Goal: Obtain resource: Download file/media

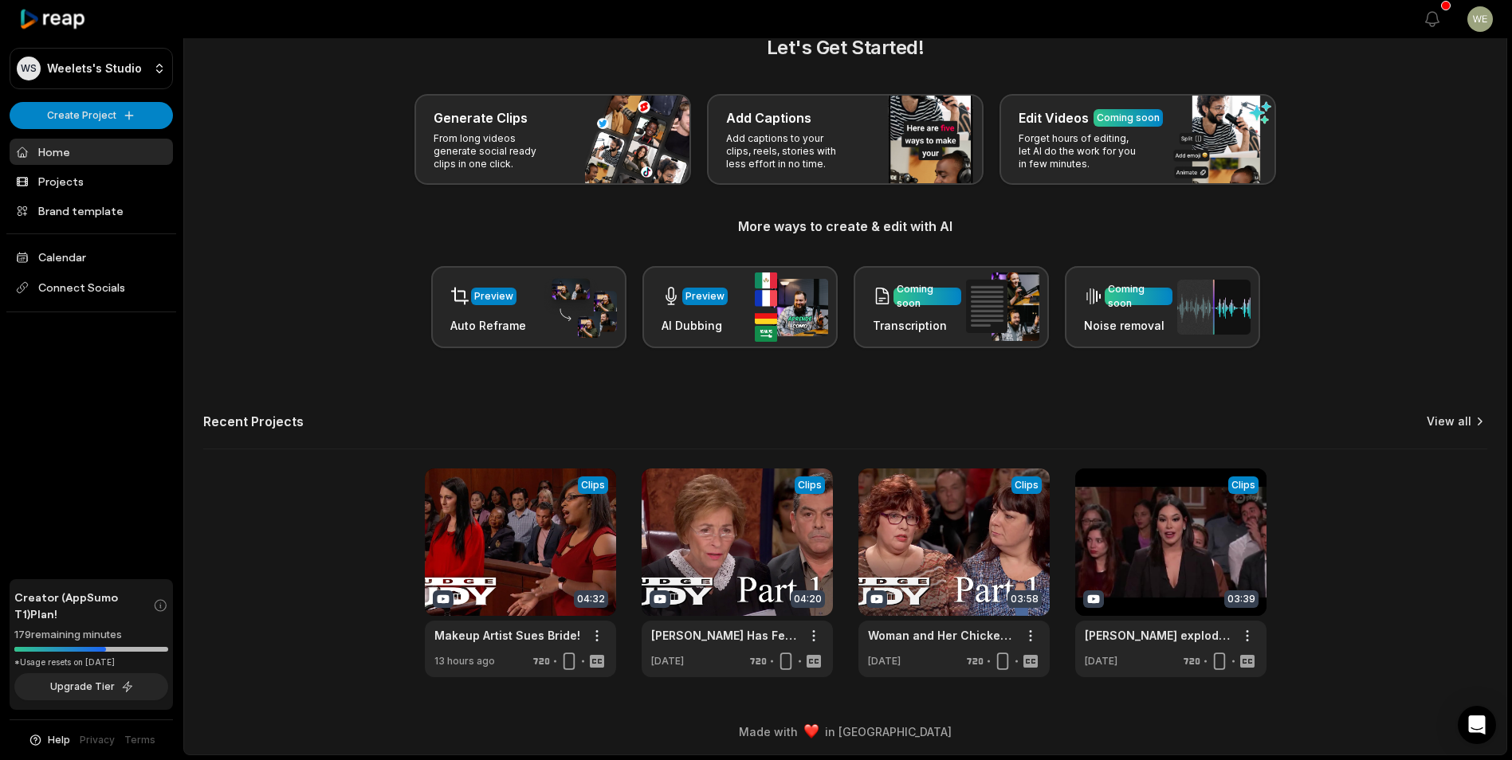
click at [1456, 420] on link "View all" at bounding box center [1449, 422] width 45 height 16
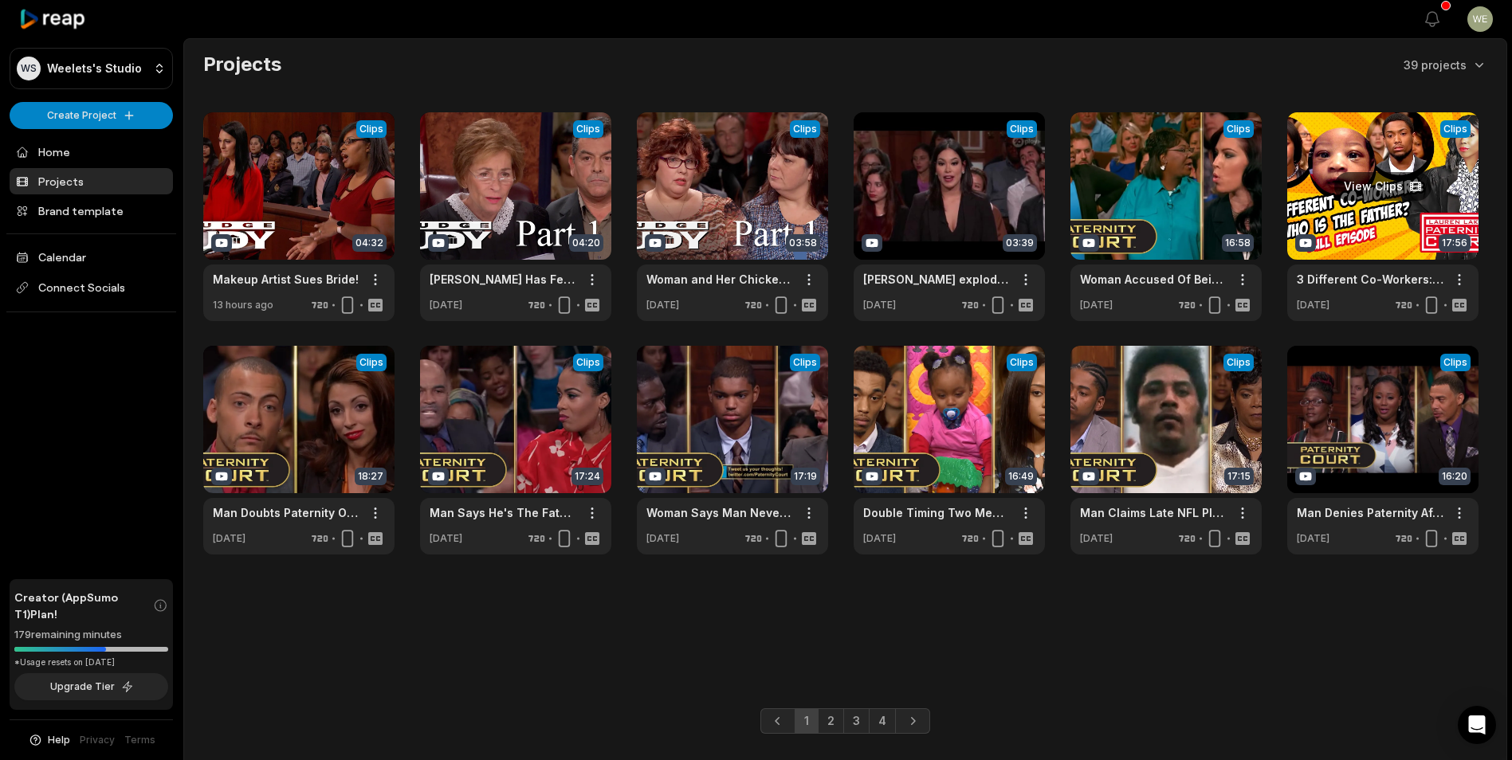
click at [1343, 240] on link at bounding box center [1382, 216] width 191 height 209
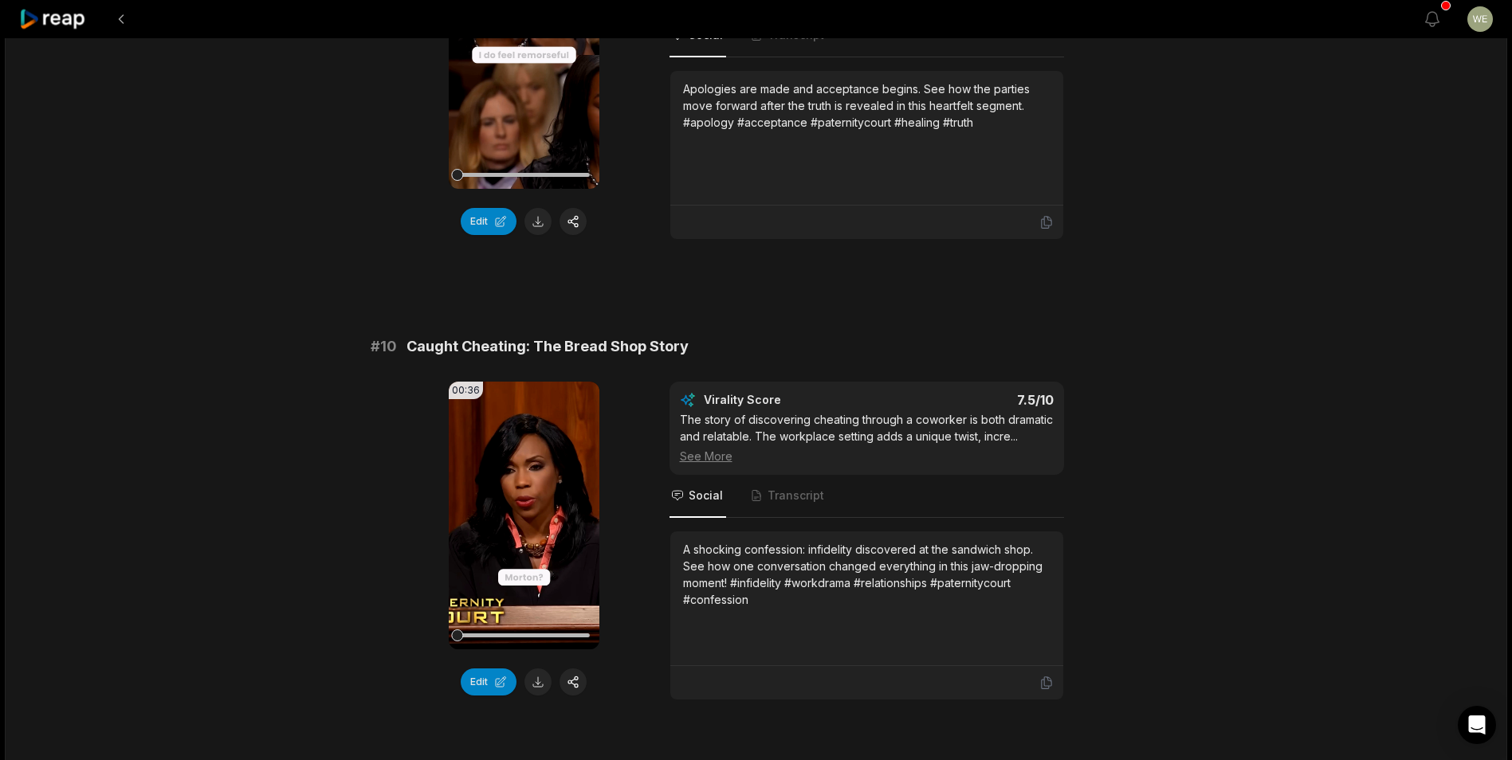
scroll to position [4130, 0]
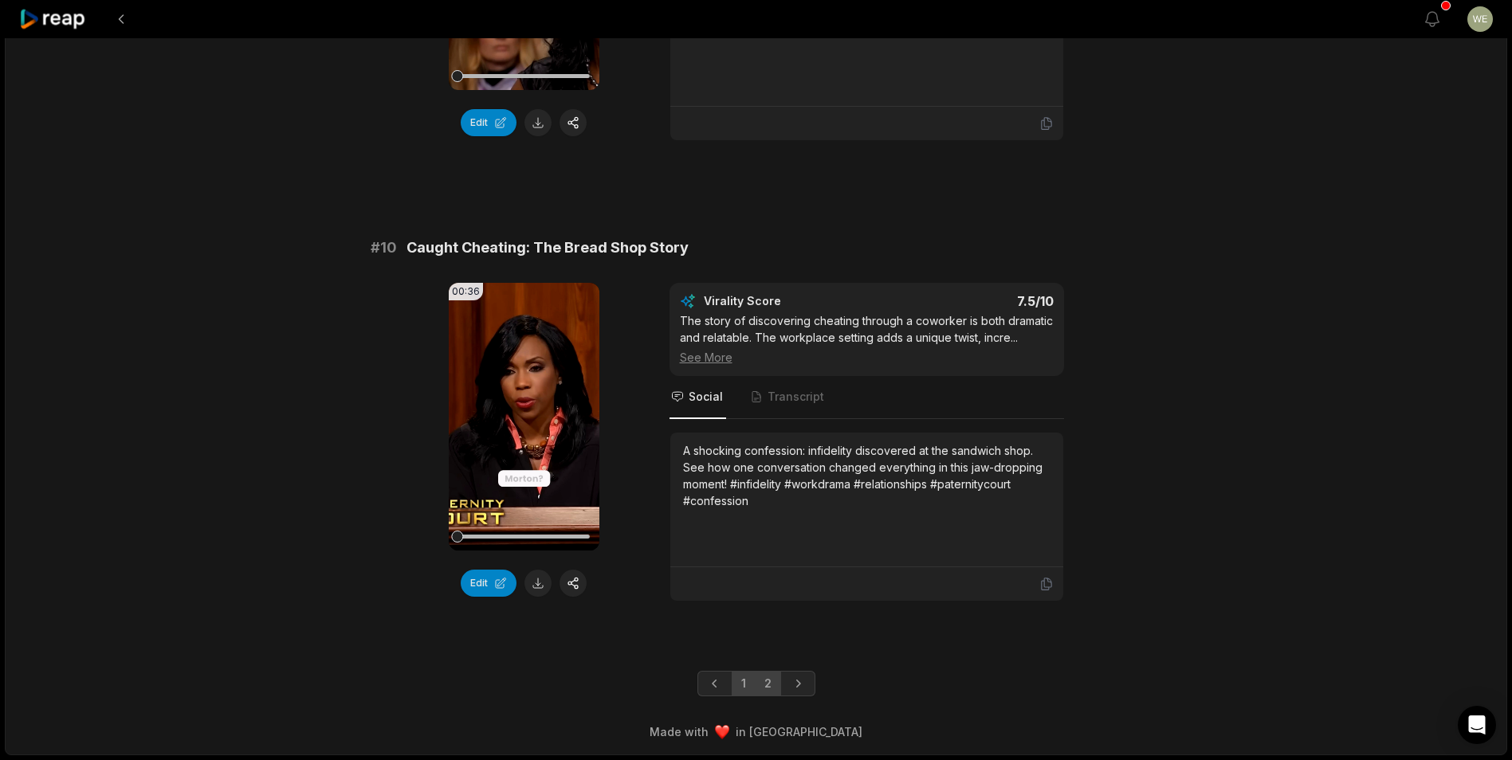
click at [763, 690] on link "2" at bounding box center [768, 684] width 26 height 26
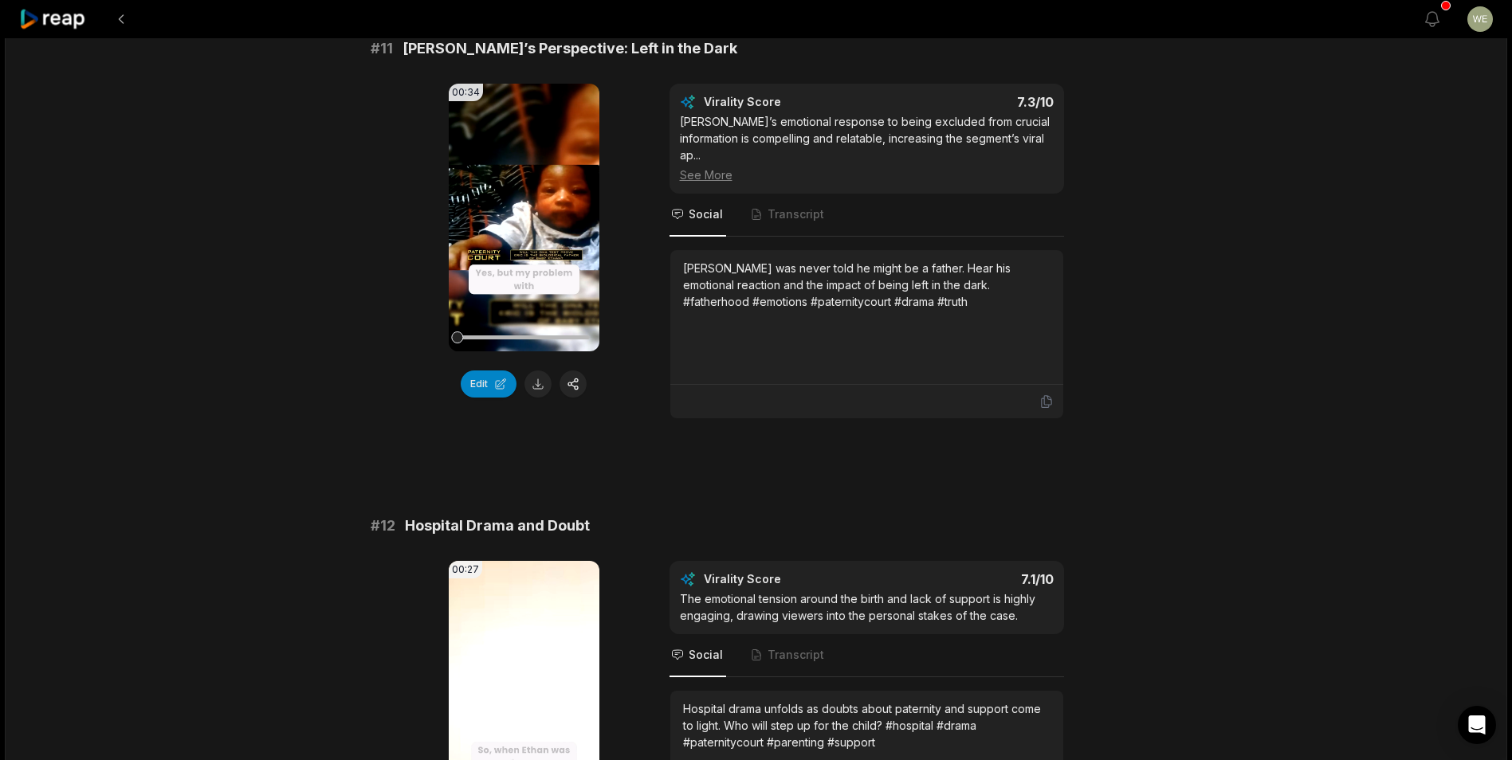
scroll to position [319, 0]
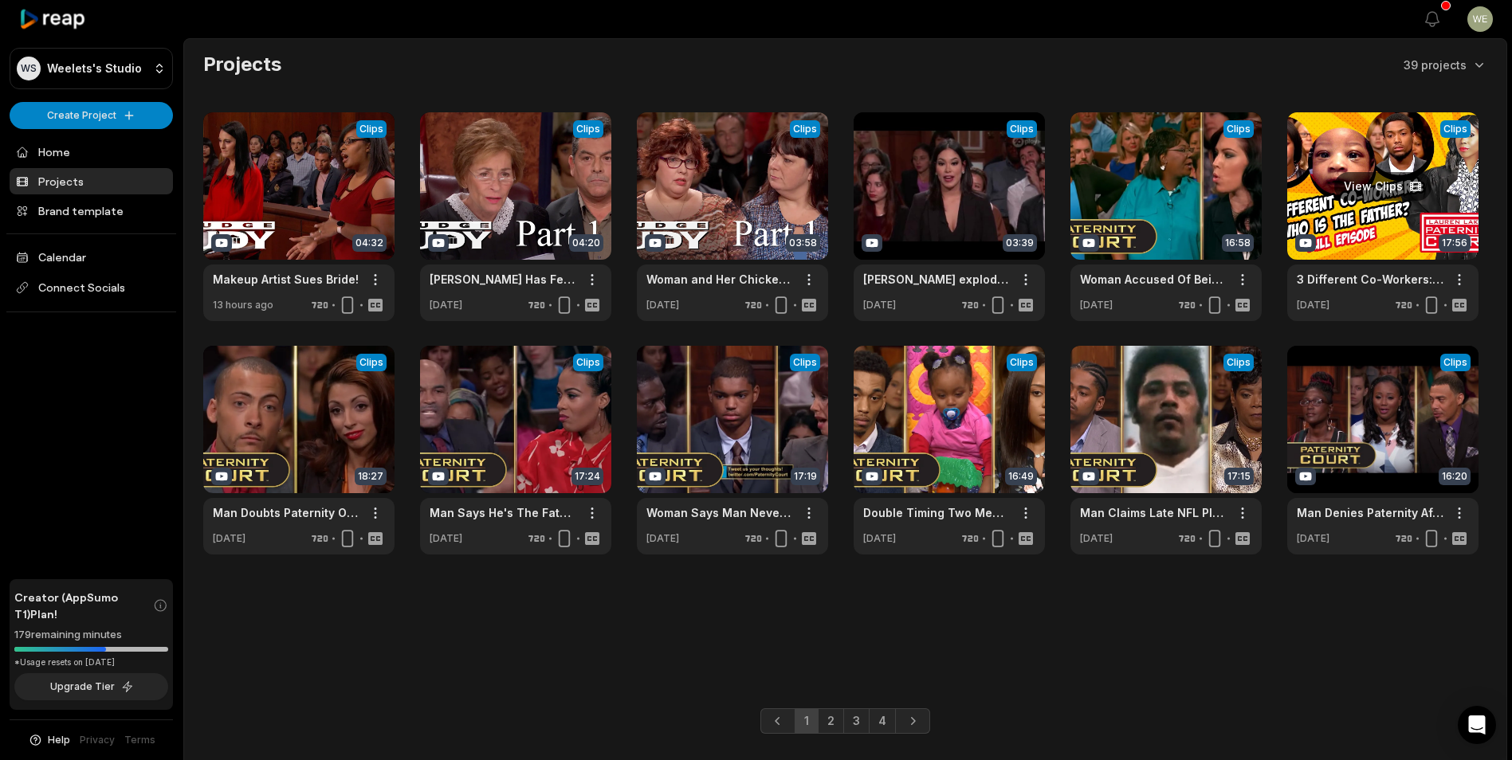
click at [1358, 223] on link at bounding box center [1382, 216] width 191 height 209
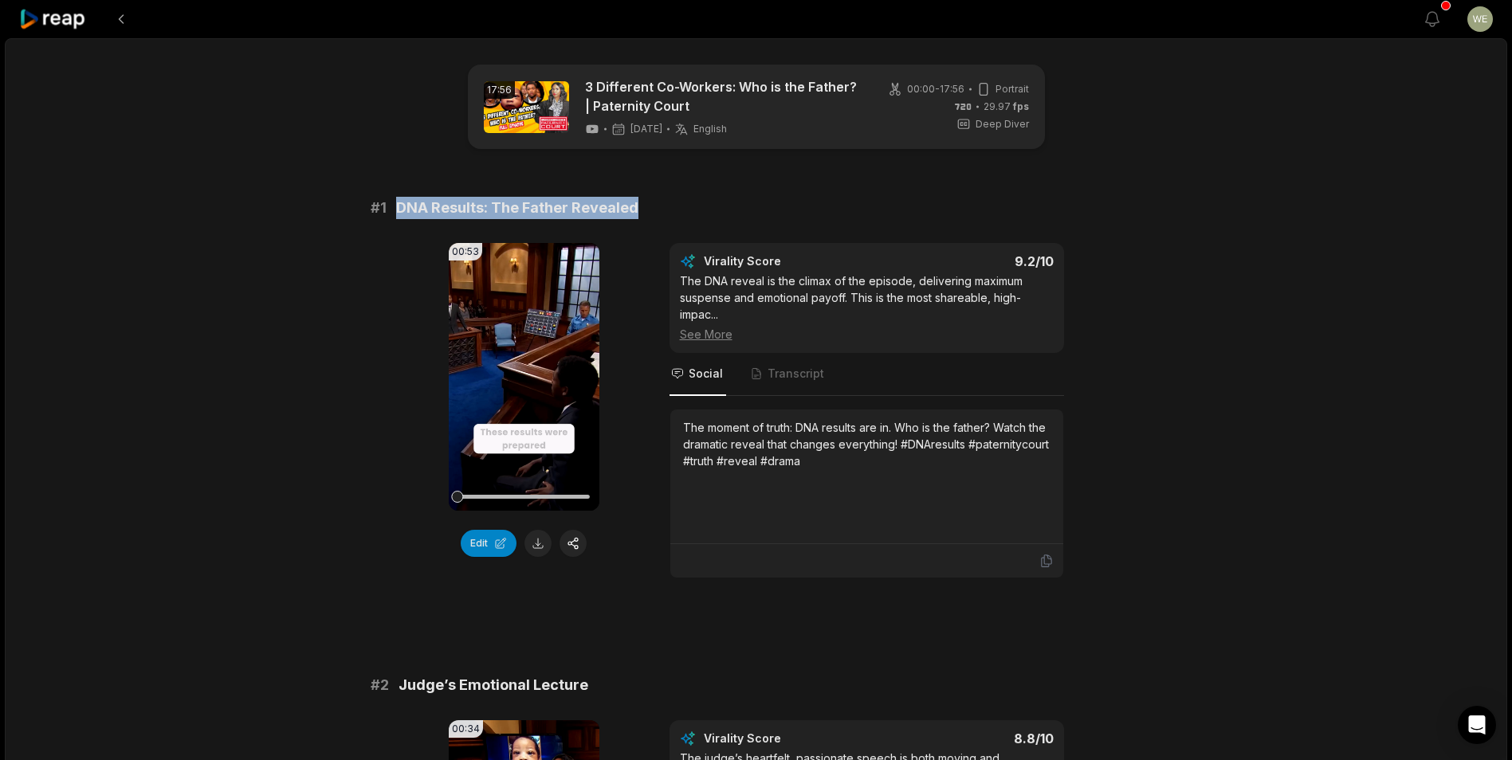
drag, startPoint x: 391, startPoint y: 207, endPoint x: 643, endPoint y: 214, distance: 251.9
click at [643, 214] on div "# 1 DNA Results: The Father Revealed" at bounding box center [756, 208] width 771 height 22
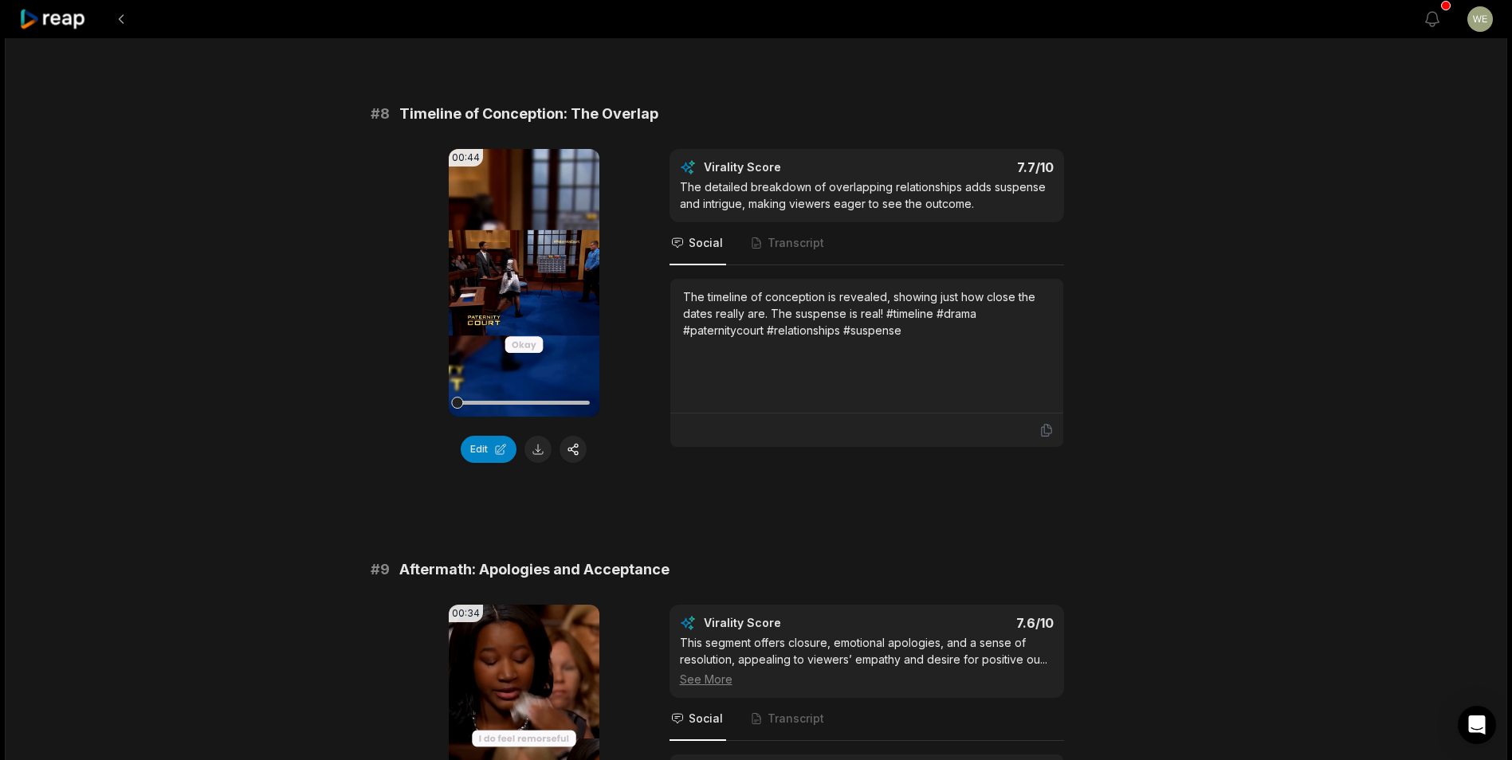
scroll to position [3586, 0]
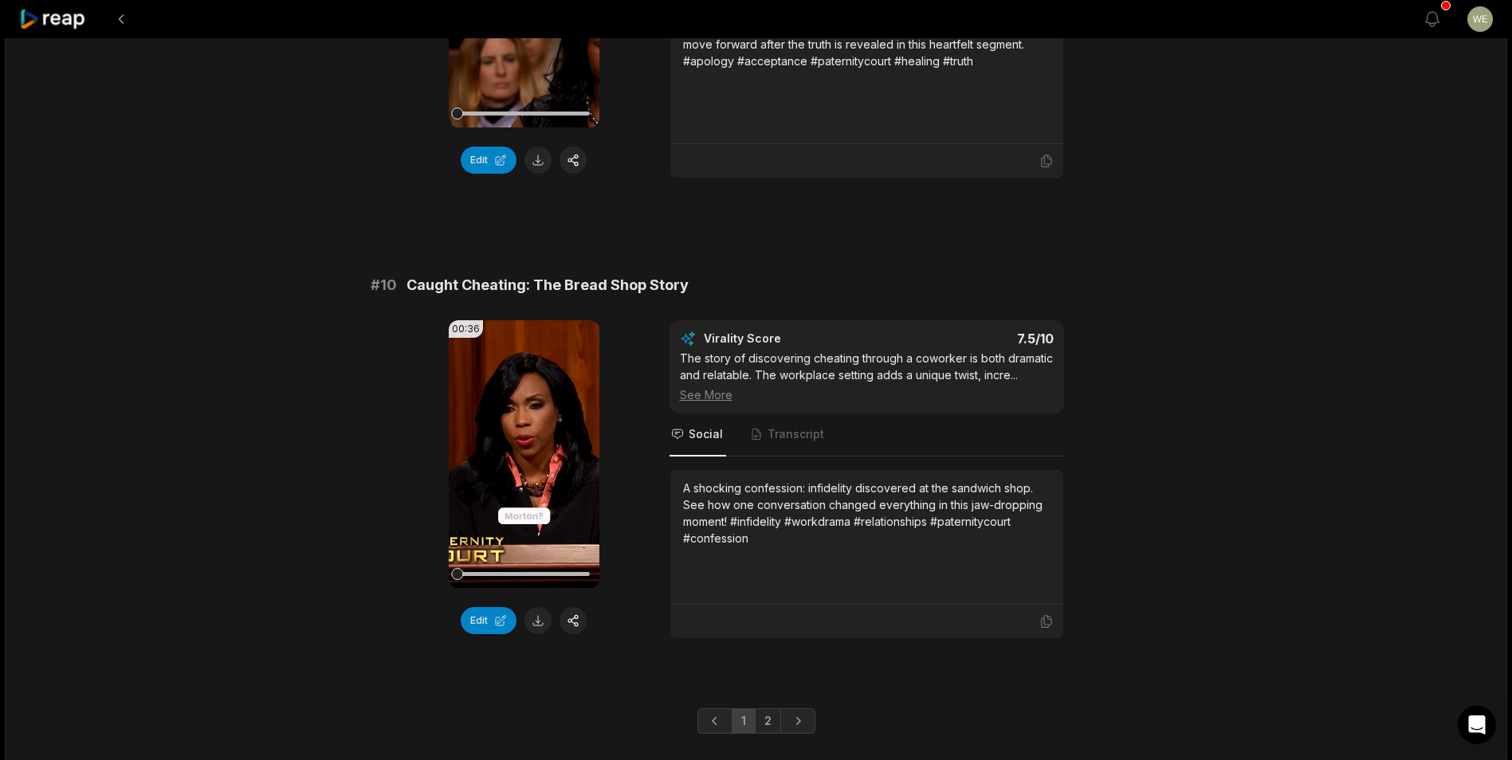
scroll to position [4130, 0]
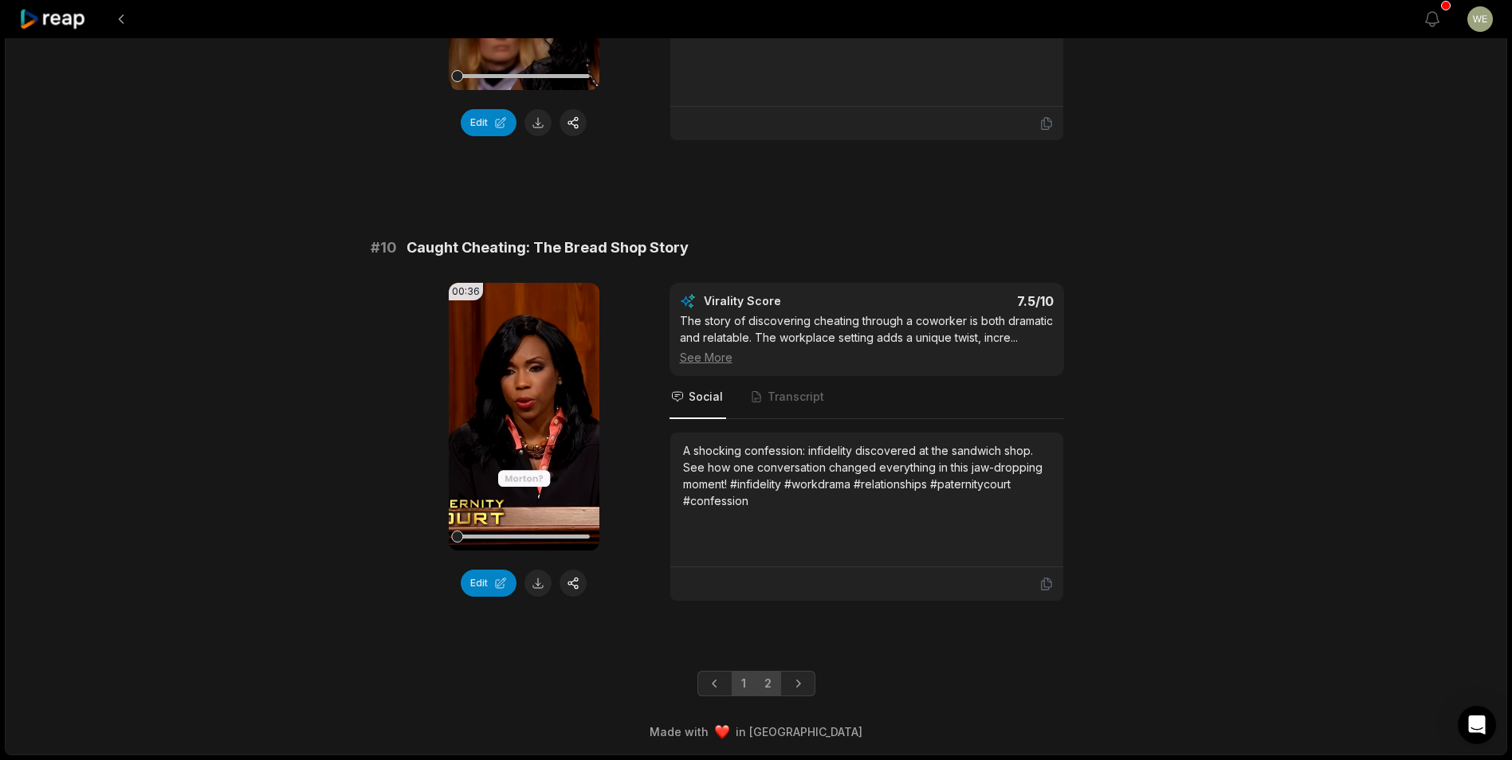
click at [775, 685] on link "2" at bounding box center [768, 684] width 26 height 26
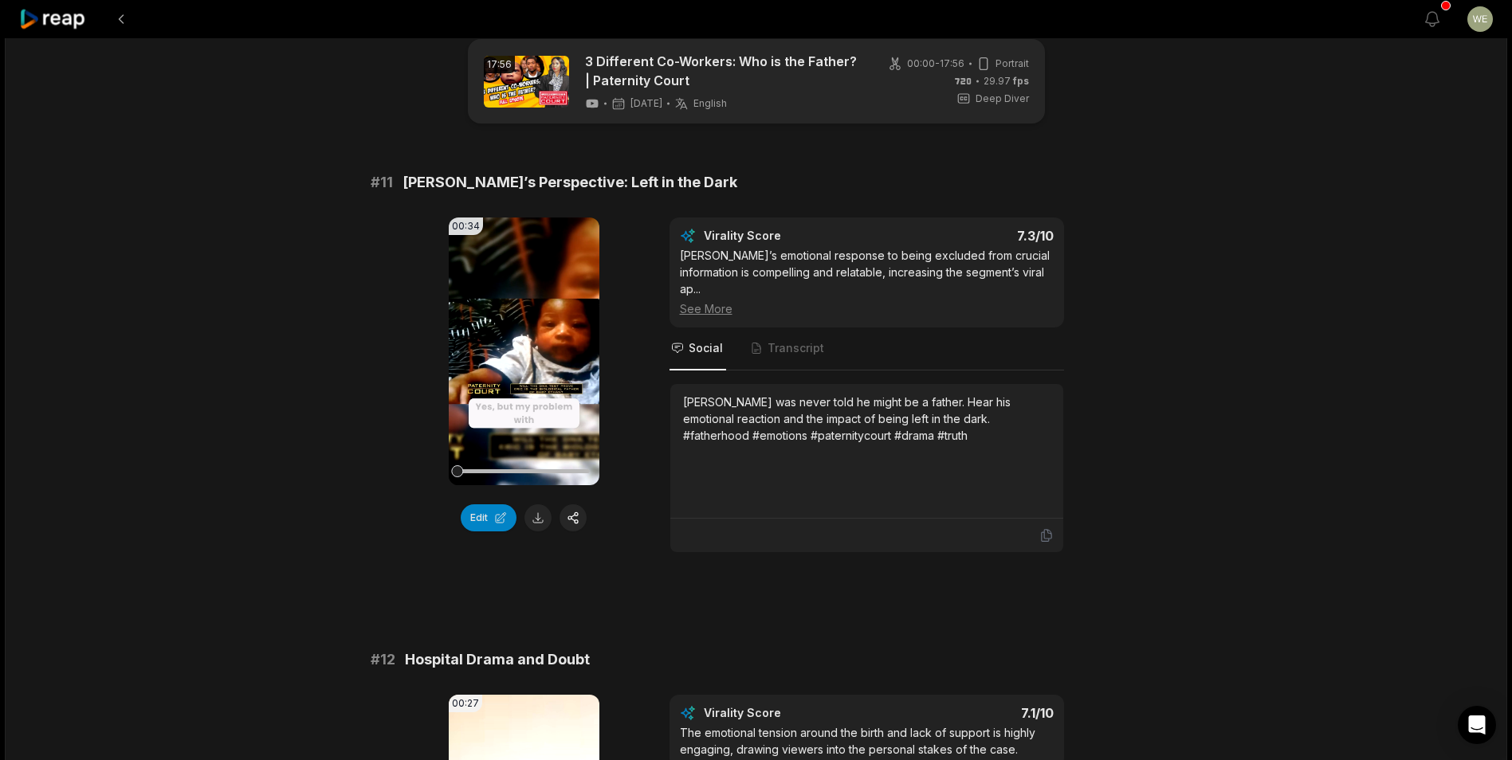
scroll to position [0, 0]
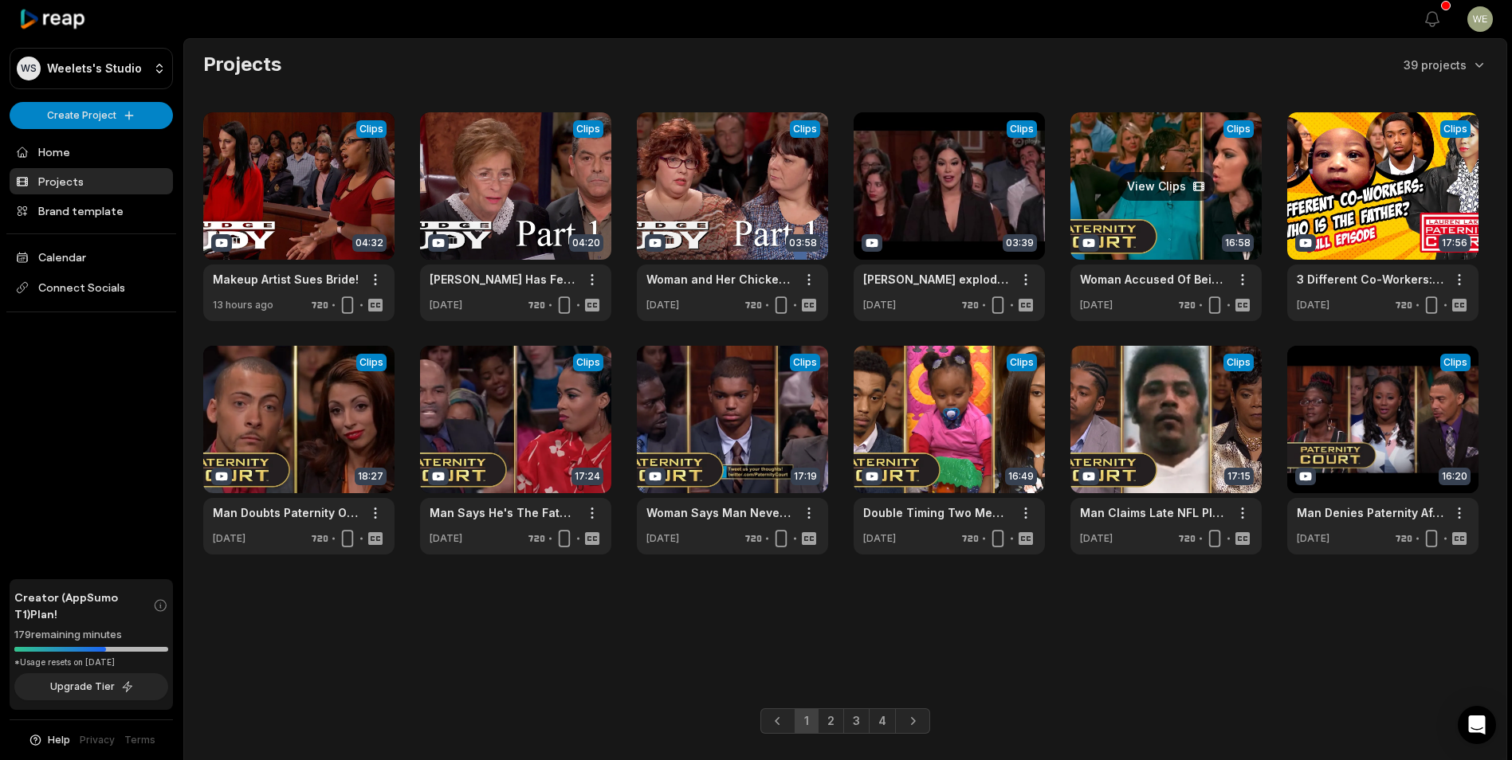
click at [1129, 206] on link at bounding box center [1165, 216] width 191 height 209
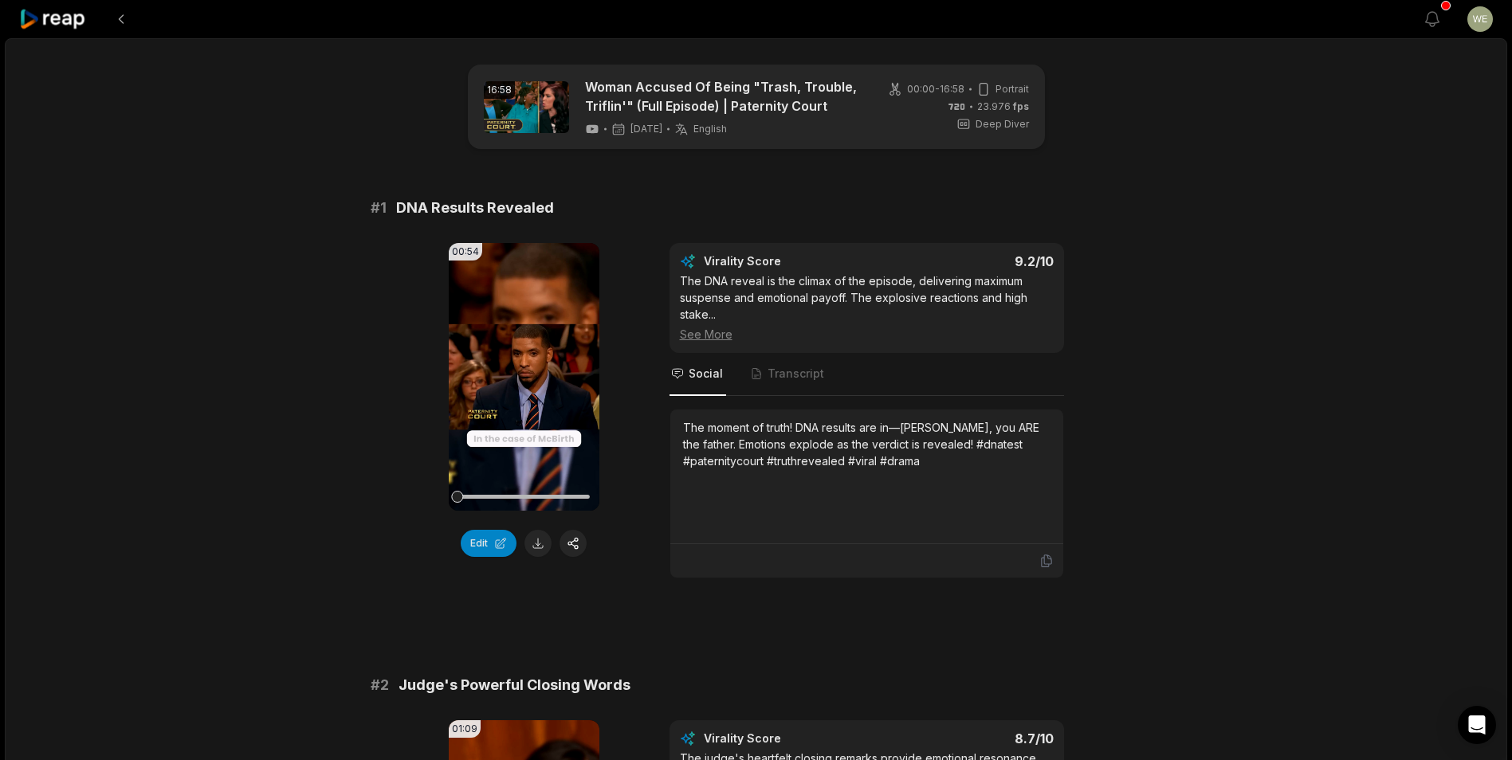
drag, startPoint x: 542, startPoint y: 546, endPoint x: 575, endPoint y: 529, distance: 37.4
click at [541, 546] on button at bounding box center [537, 543] width 27 height 27
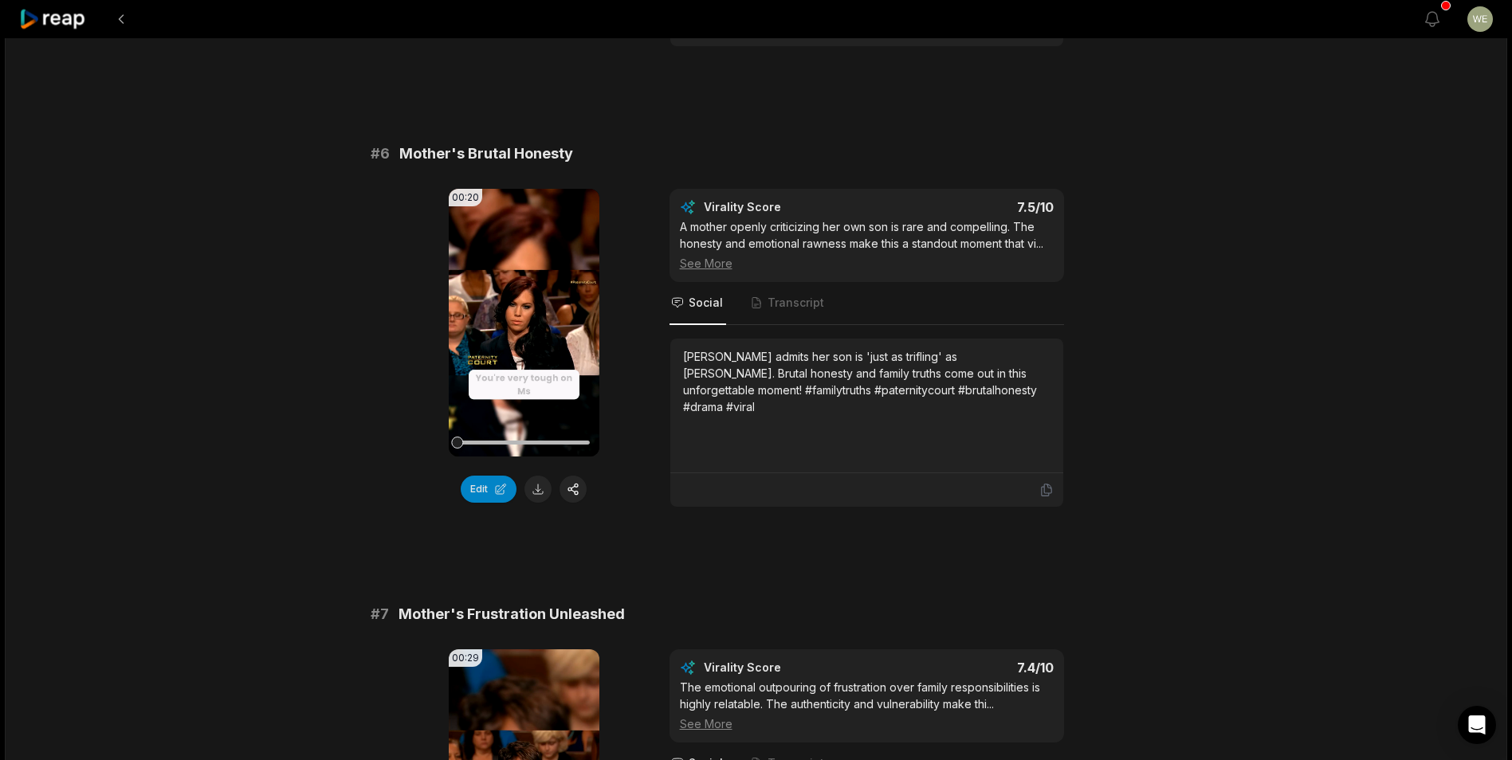
click at [923, 82] on div "# 1 DNA Results Revealed 00:54 Your browser does not support mp4 format. Edit V…" at bounding box center [756, 78] width 771 height 4544
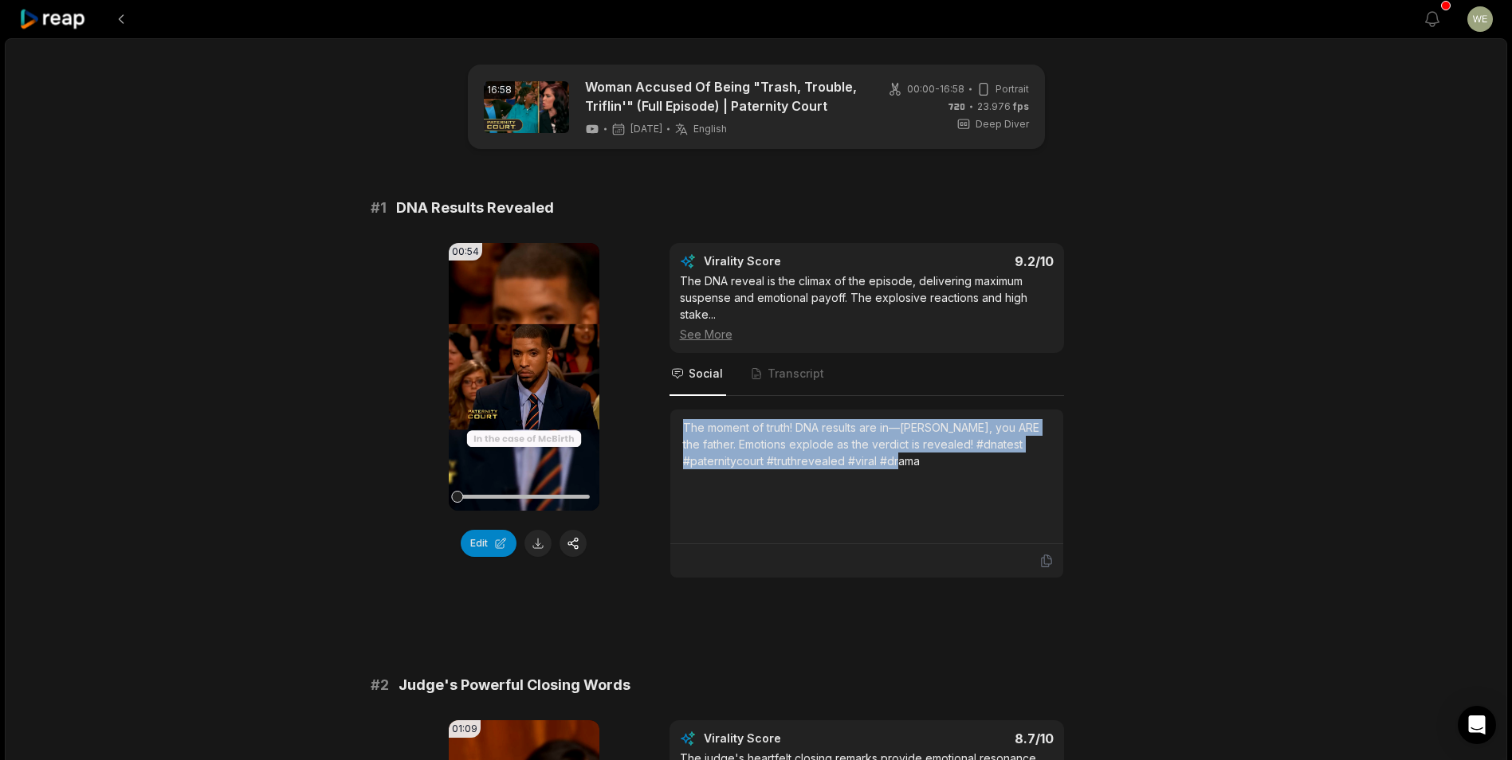
drag, startPoint x: 681, startPoint y: 426, endPoint x: 956, endPoint y: 463, distance: 277.5
click at [956, 463] on div "The moment of truth! DNA results are in—[PERSON_NAME], you ARE the father. Emot…" at bounding box center [866, 477] width 393 height 135
drag, startPoint x: 956, startPoint y: 463, endPoint x: 825, endPoint y: 445, distance: 132.7
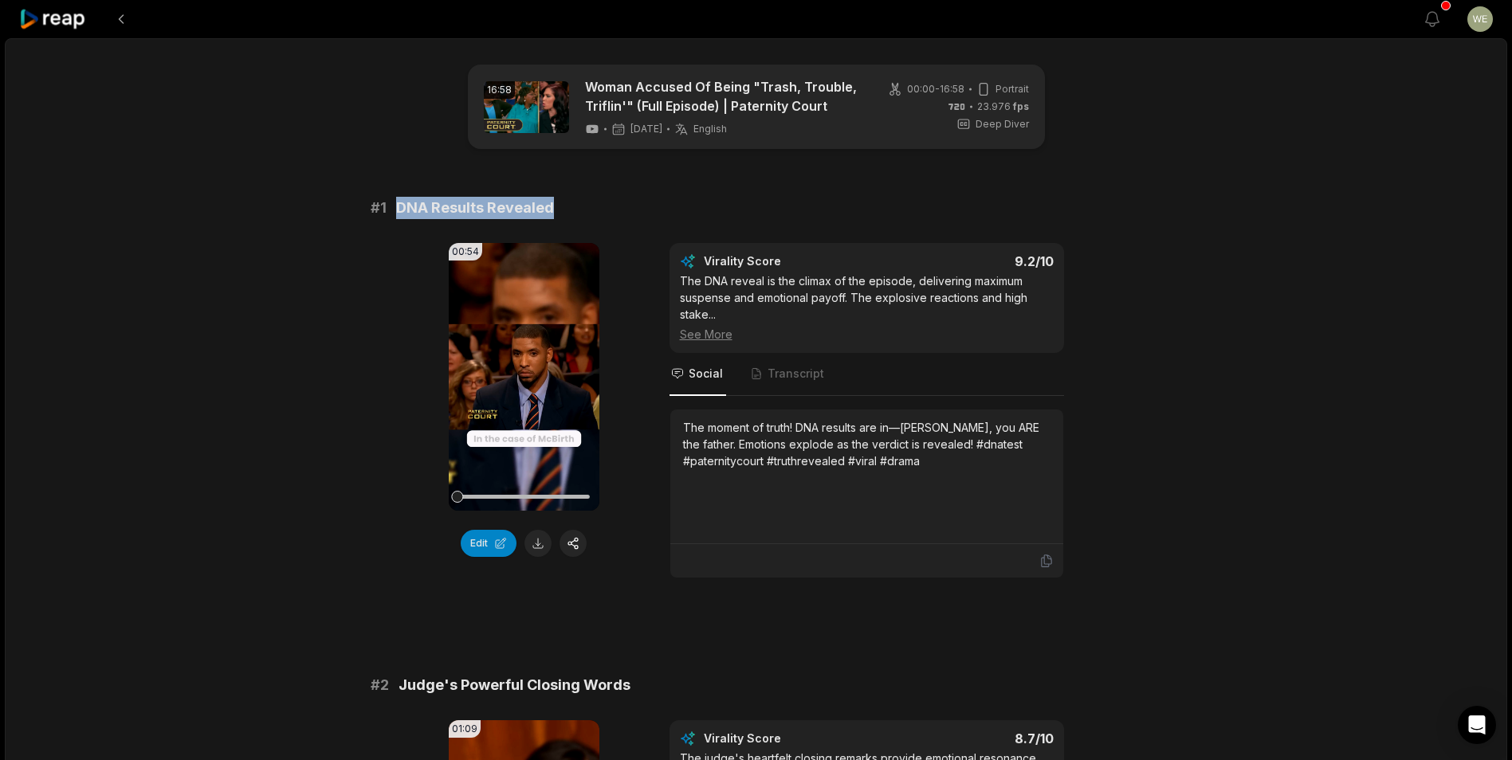
drag, startPoint x: 825, startPoint y: 445, endPoint x: 391, endPoint y: 210, distance: 493.9
click at [391, 210] on div "# 1 DNA Results Revealed" at bounding box center [756, 208] width 771 height 22
drag, startPoint x: 391, startPoint y: 210, endPoint x: 407, endPoint y: 205, distance: 17.6
copy span "DNA Results Revealed"
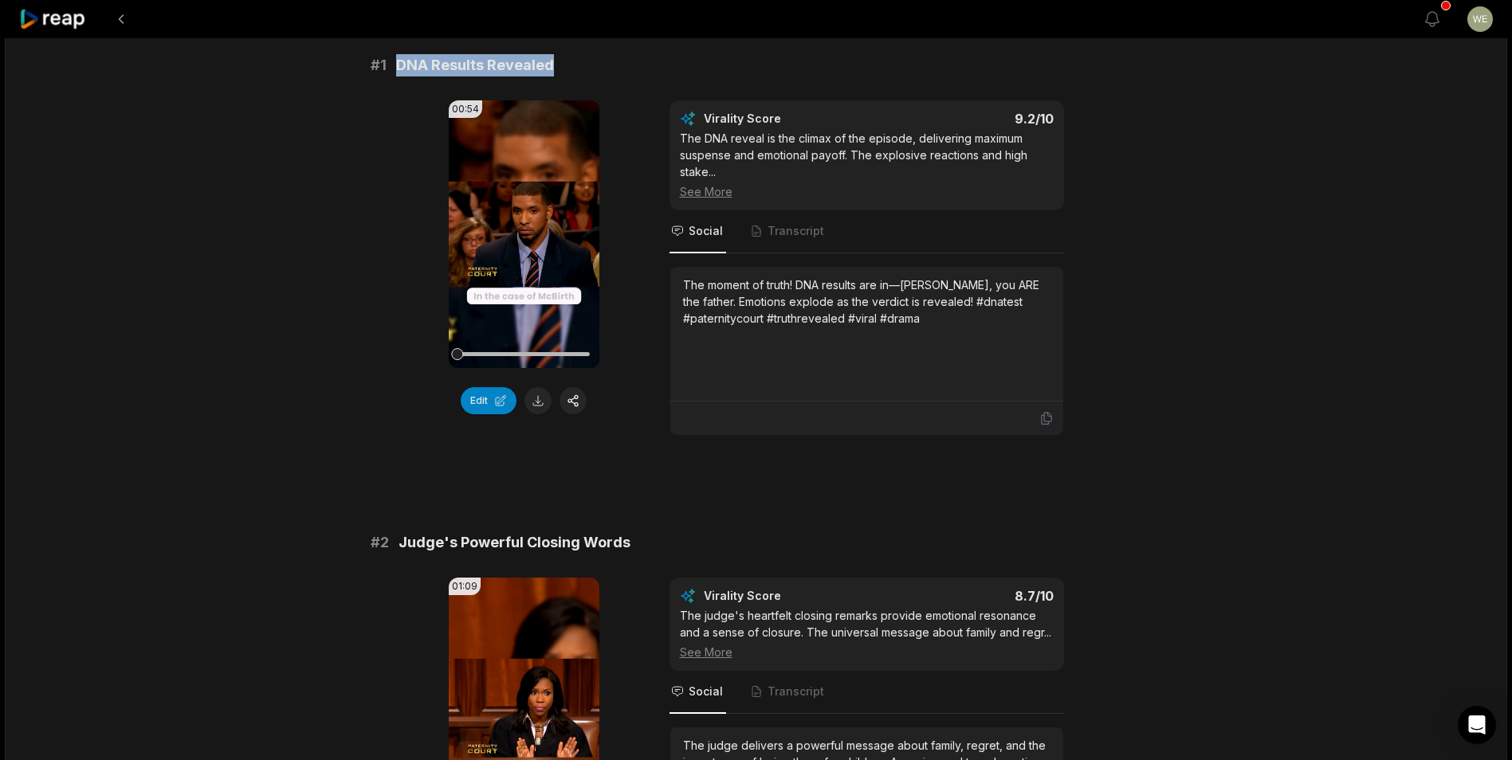
scroll to position [239, 0]
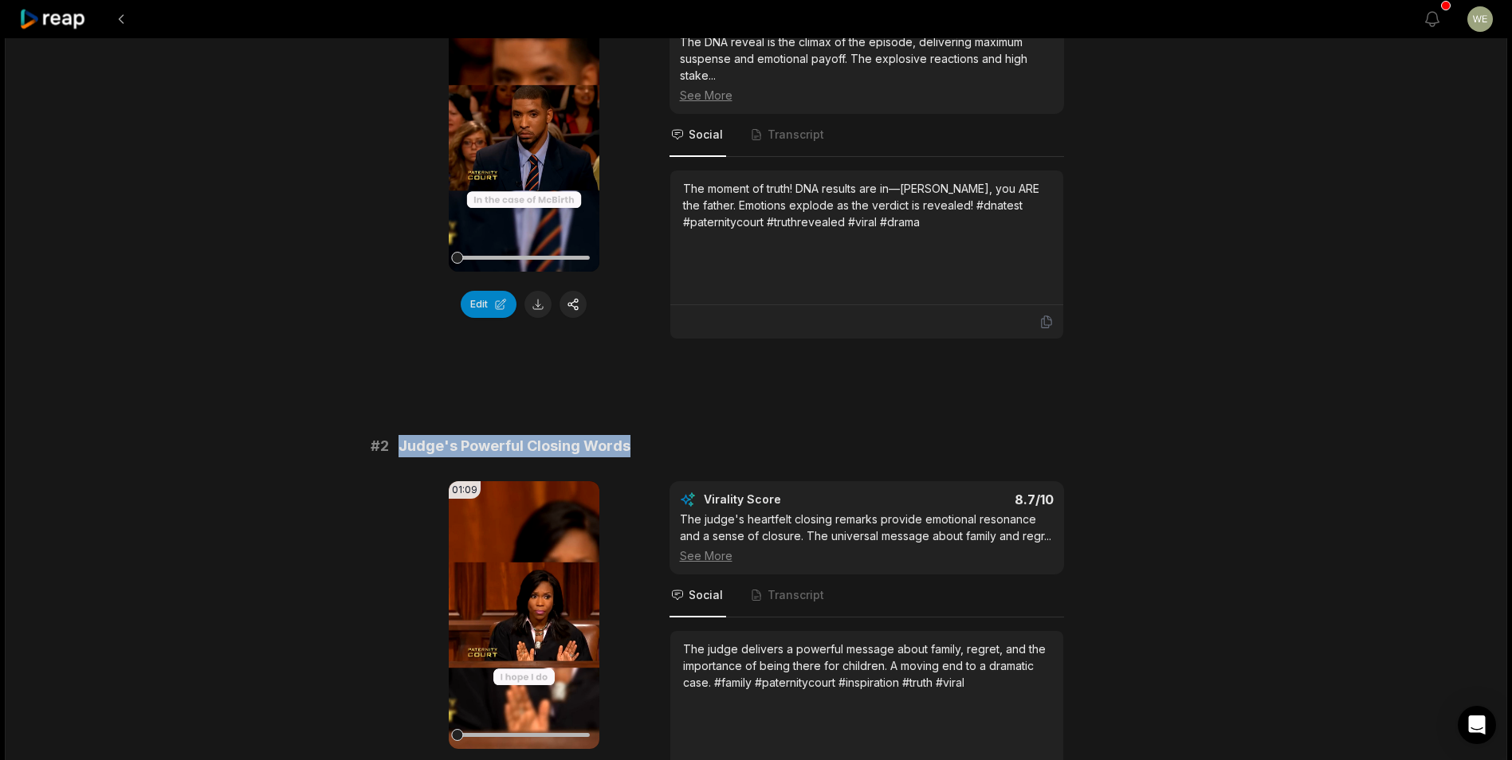
drag, startPoint x: 399, startPoint y: 450, endPoint x: 656, endPoint y: 444, distance: 256.7
click at [656, 444] on div "# 2 Judge's Powerful Closing Words" at bounding box center [756, 446] width 771 height 22
drag, startPoint x: 656, startPoint y: 444, endPoint x: 571, endPoint y: 444, distance: 84.5
copy span "Judge's Powerful Closing Words"
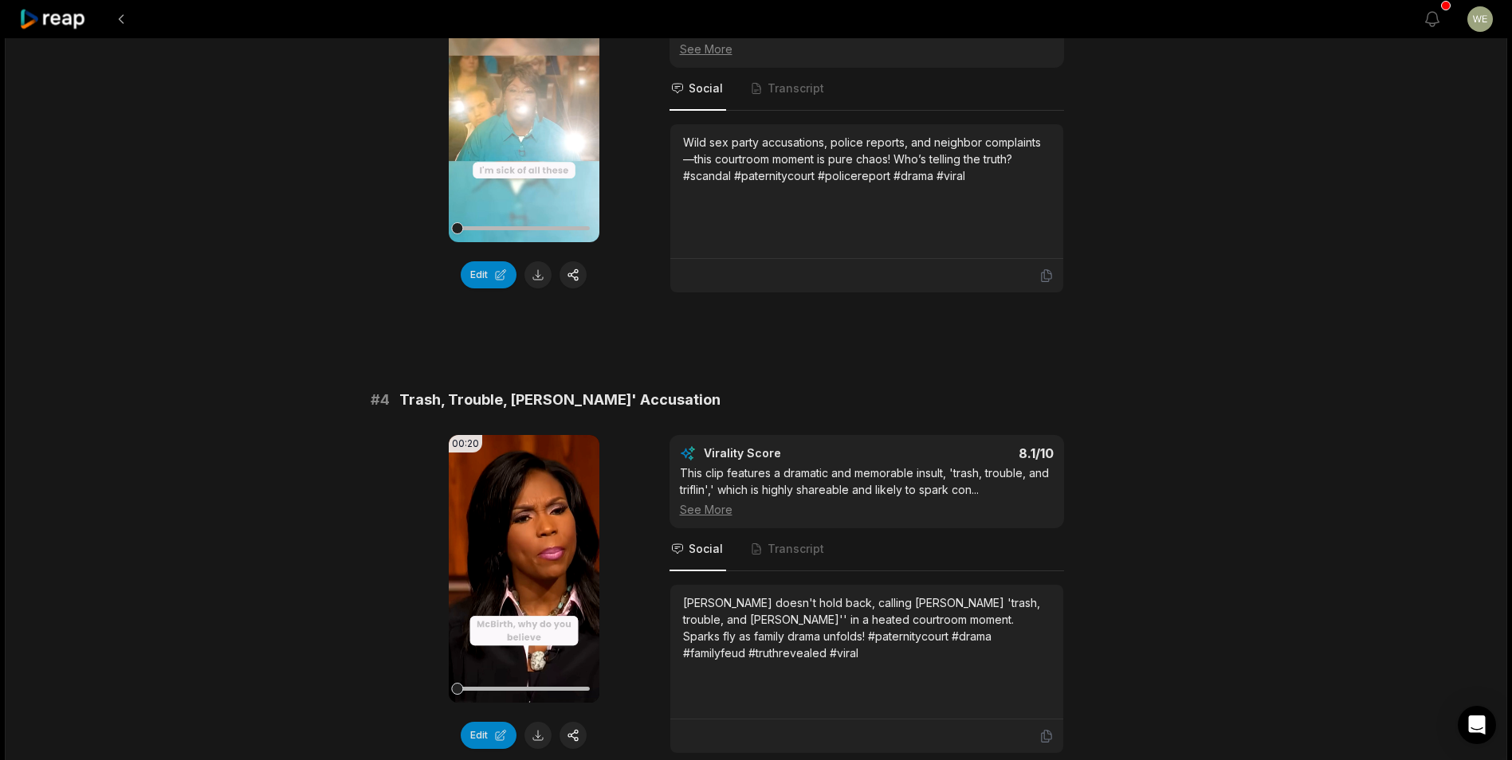
scroll to position [1435, 0]
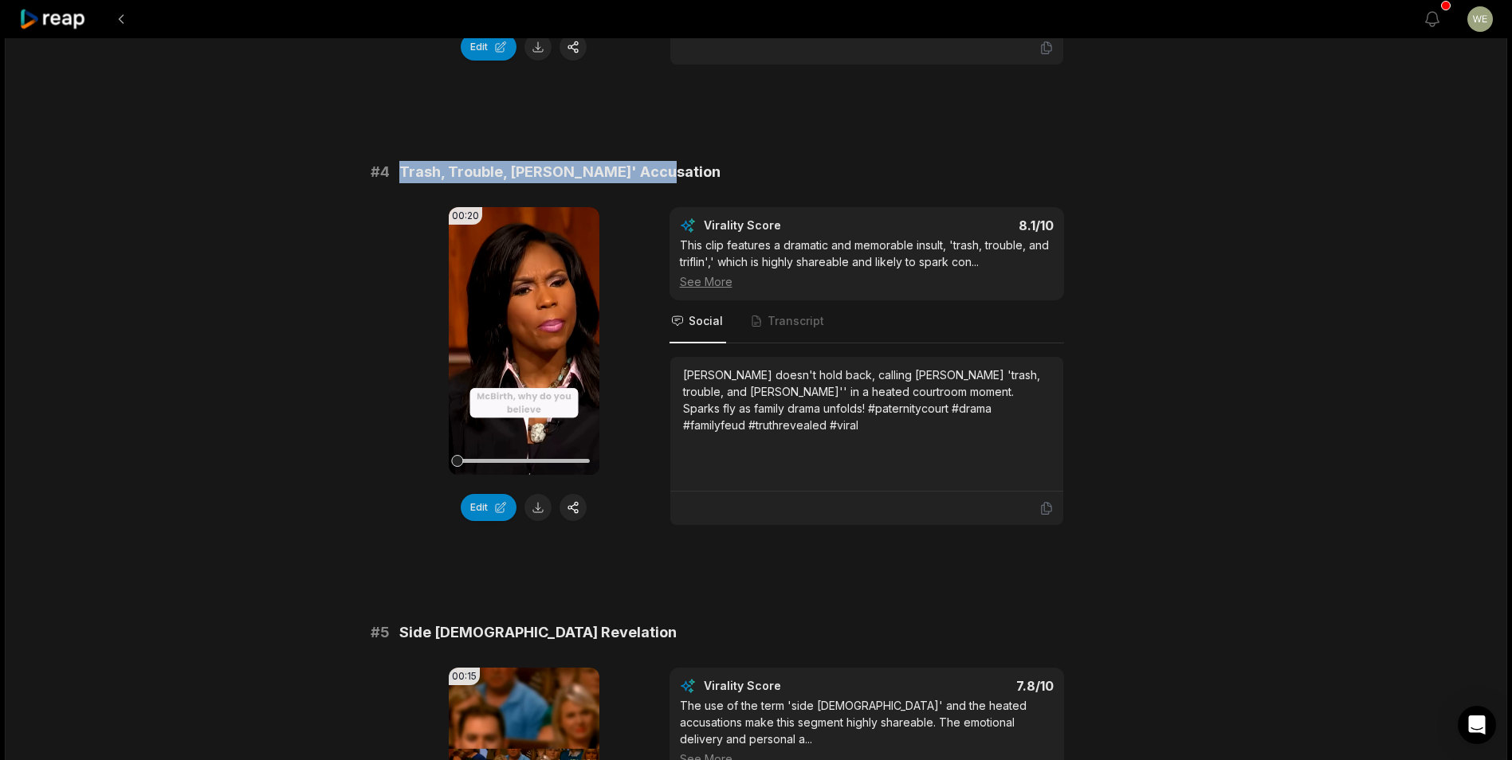
drag, startPoint x: 402, startPoint y: 169, endPoint x: 639, endPoint y: 168, distance: 236.7
click at [639, 168] on div "# 4 Trash, Trouble, Triflin' Accusation" at bounding box center [756, 172] width 771 height 22
drag, startPoint x: 639, startPoint y: 168, endPoint x: 602, endPoint y: 171, distance: 37.6
copy span "Trash, Trouble, [PERSON_NAME]' Accusation"
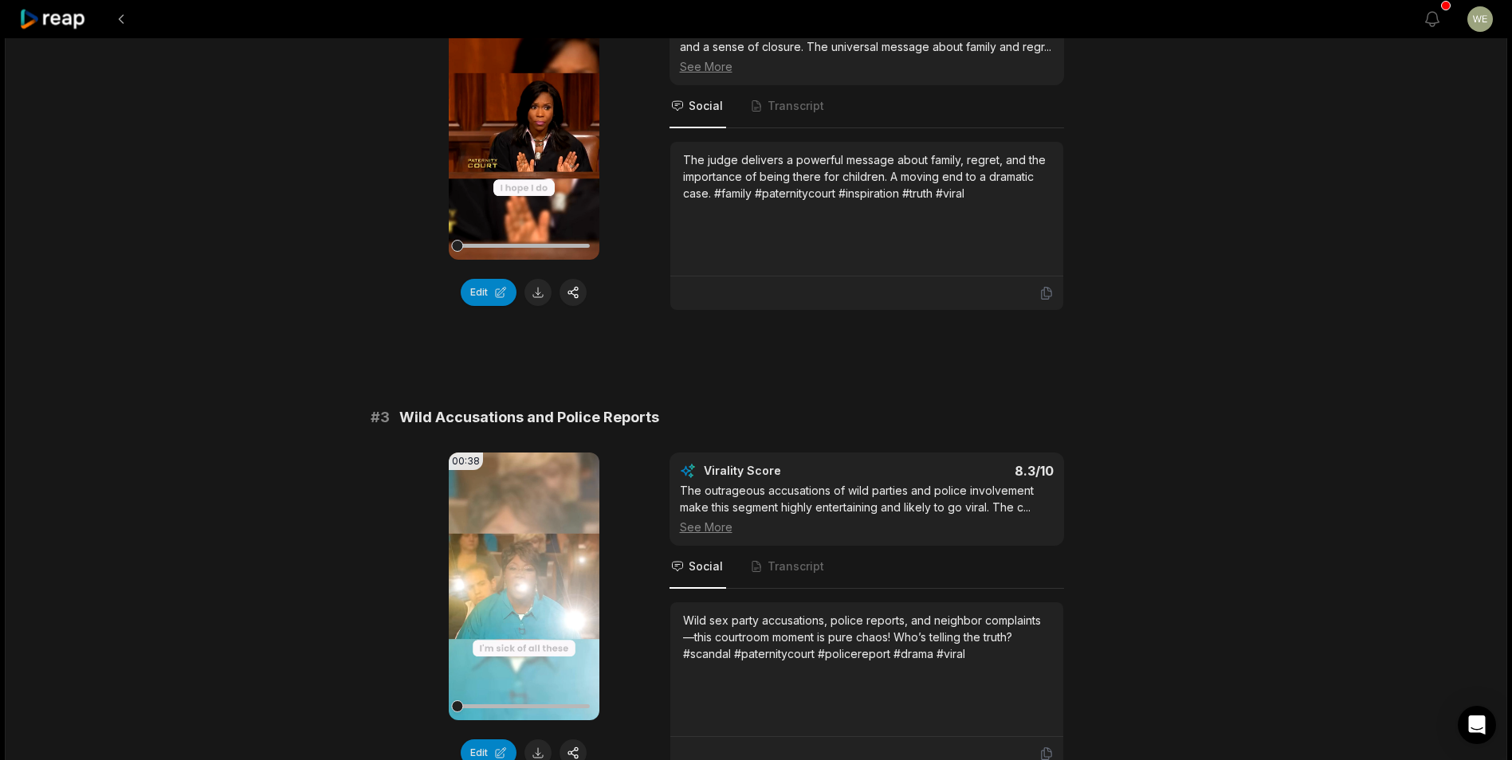
scroll to position [797, 0]
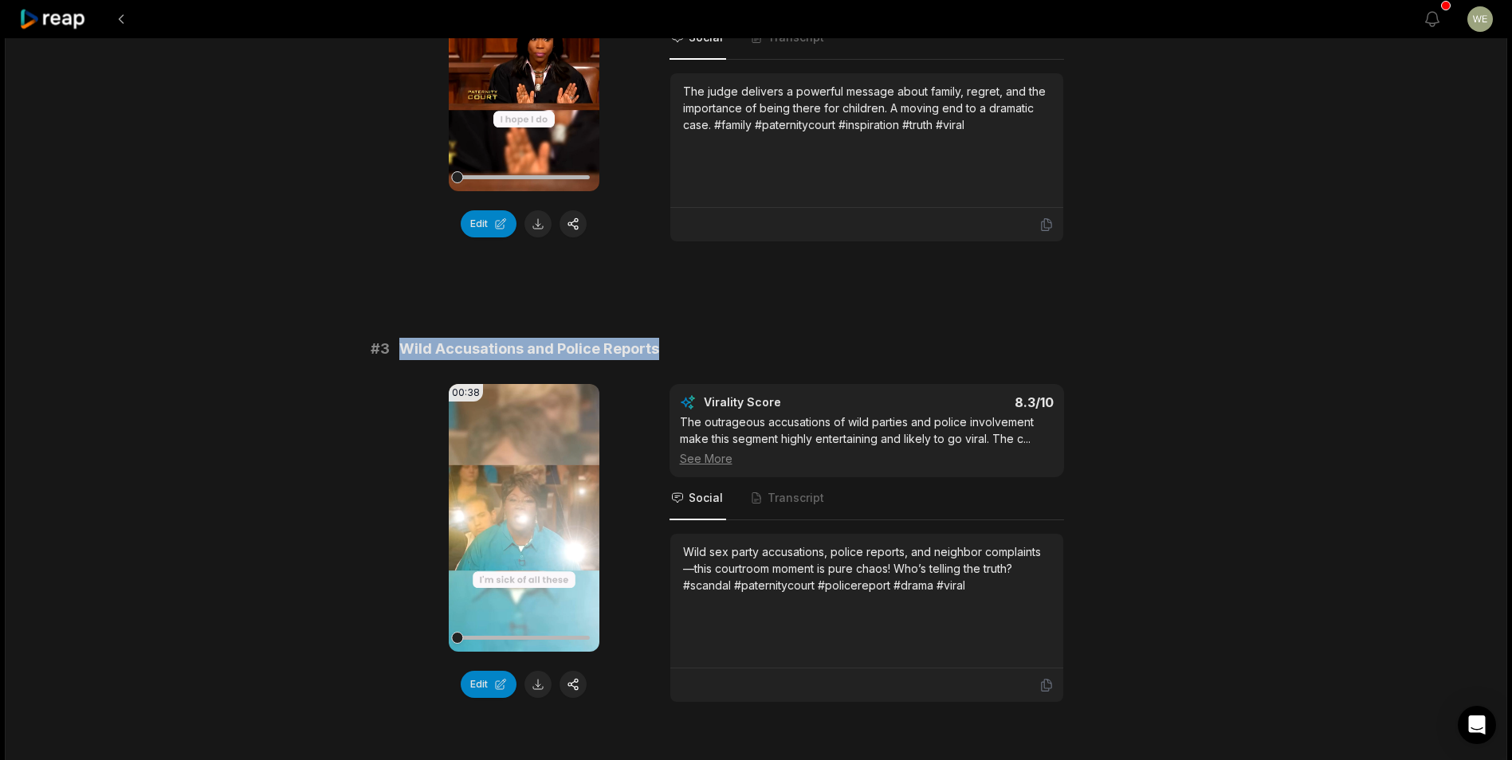
drag, startPoint x: 398, startPoint y: 347, endPoint x: 656, endPoint y: 357, distance: 258.4
click at [656, 357] on div "# 3 Wild Accusations and Police Reports" at bounding box center [756, 349] width 771 height 22
drag, startPoint x: 656, startPoint y: 357, endPoint x: 630, endPoint y: 349, distance: 27.5
copy span "Wild Accusations and Police Reports"
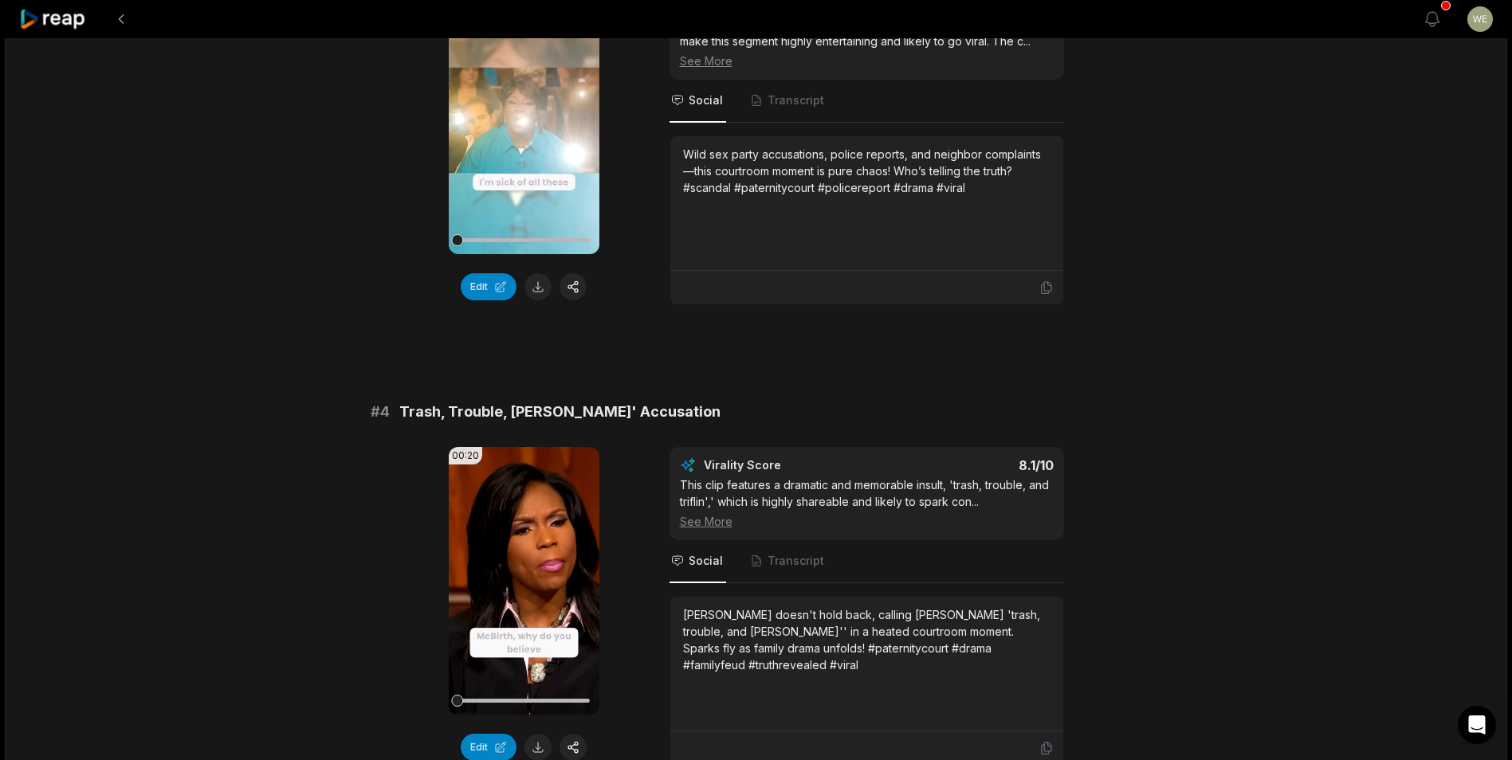
scroll to position [1355, 0]
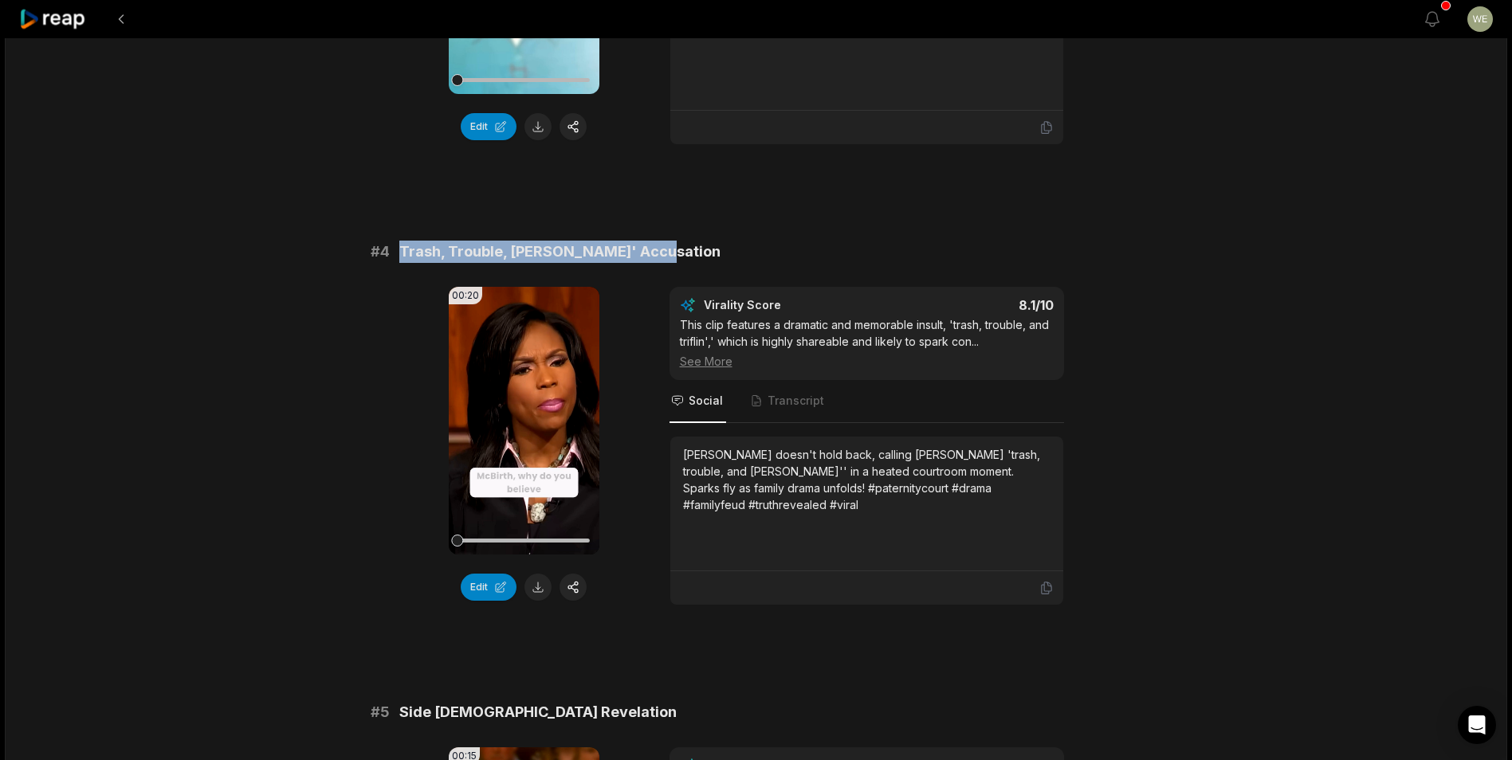
drag, startPoint x: 398, startPoint y: 246, endPoint x: 723, endPoint y: 248, distance: 324.4
click at [723, 248] on div "# 4 Trash, Trouble, Triflin' Accusation" at bounding box center [756, 252] width 771 height 22
copy span "Trash, Trouble, [PERSON_NAME]' Accusation"
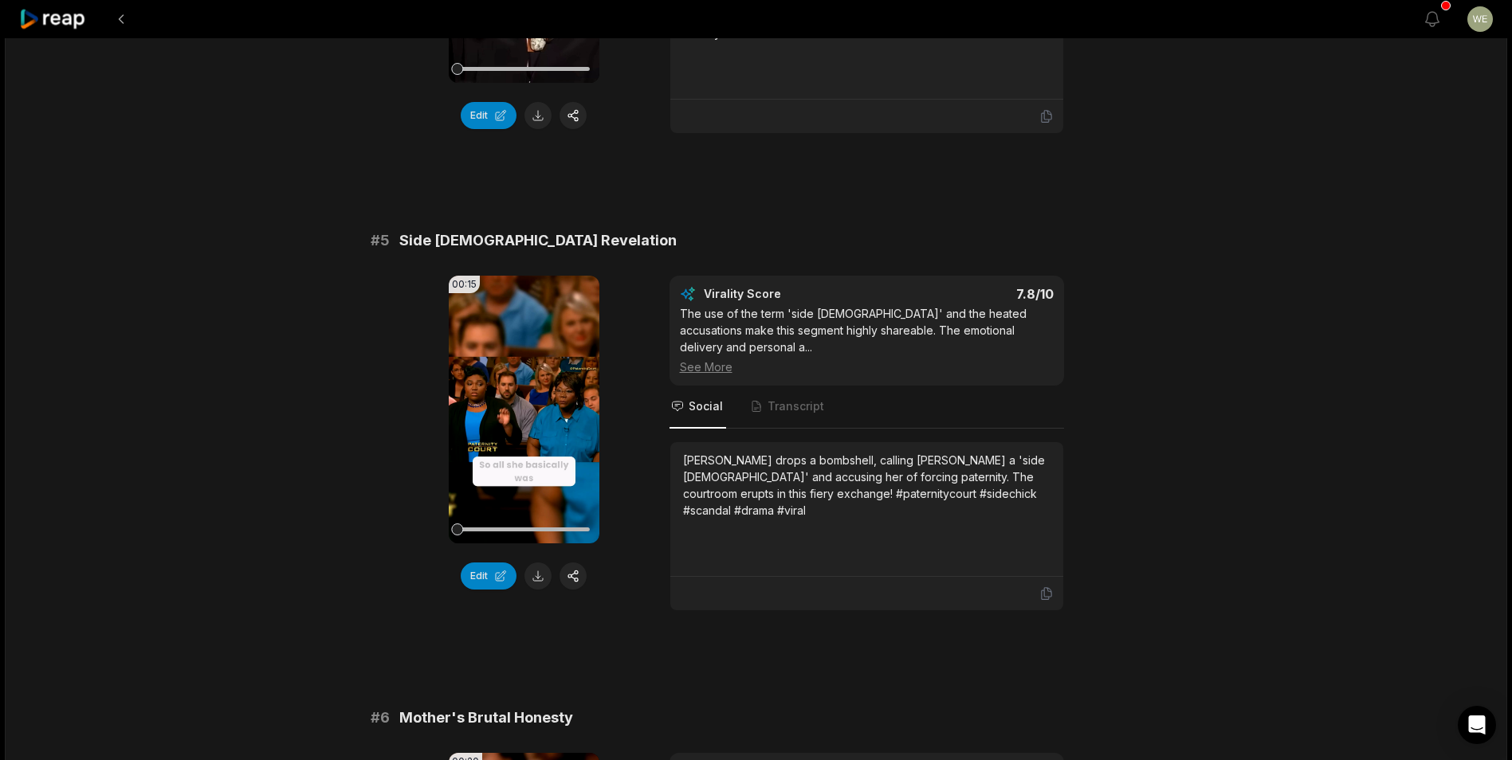
scroll to position [1913, 0]
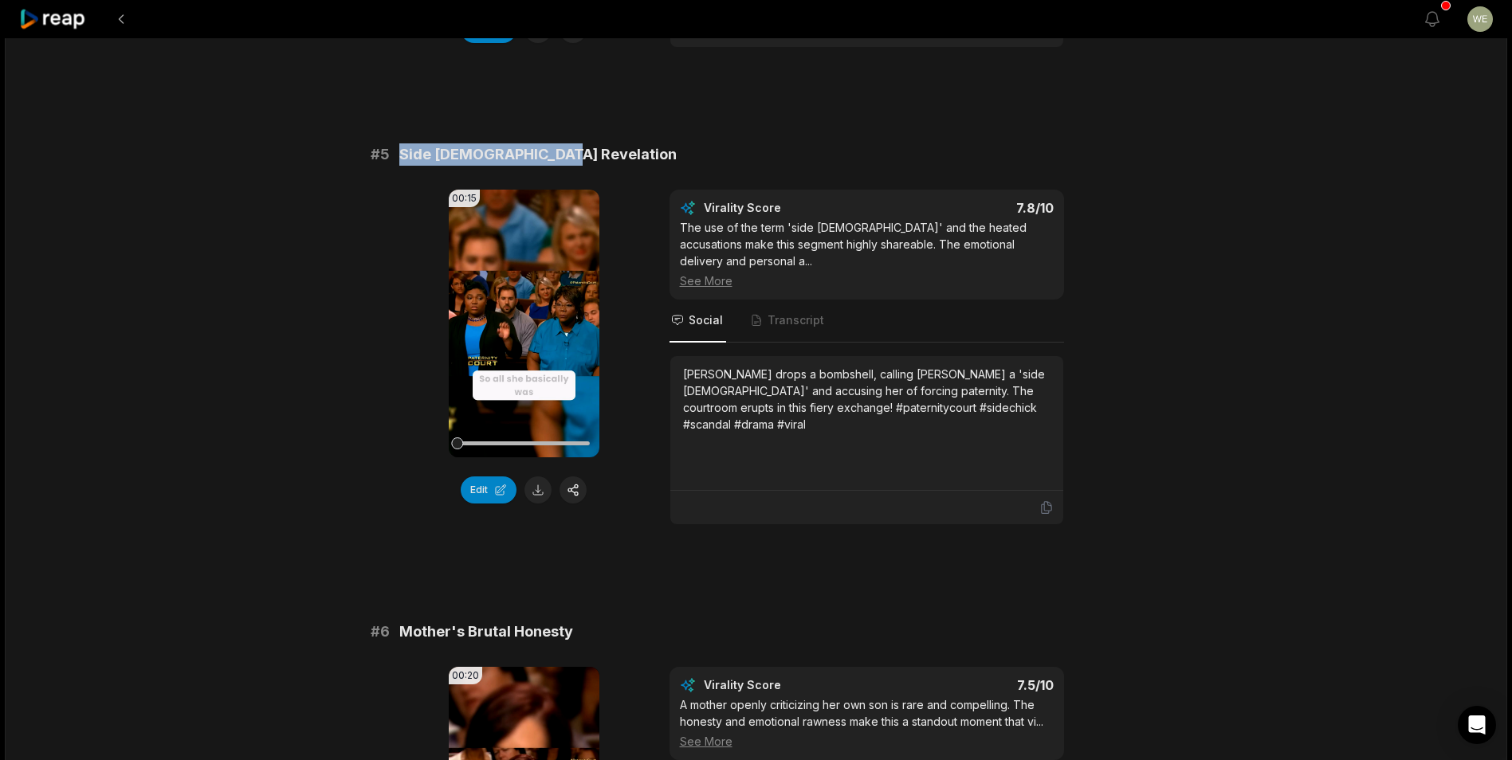
drag, startPoint x: 391, startPoint y: 155, endPoint x: 574, endPoint y: 164, distance: 183.5
click at [574, 164] on div "# 5 Side Chick Revelation" at bounding box center [756, 154] width 771 height 22
drag, startPoint x: 574, startPoint y: 164, endPoint x: 491, endPoint y: 155, distance: 83.3
copy div "Side [DEMOGRAPHIC_DATA] Revelation"
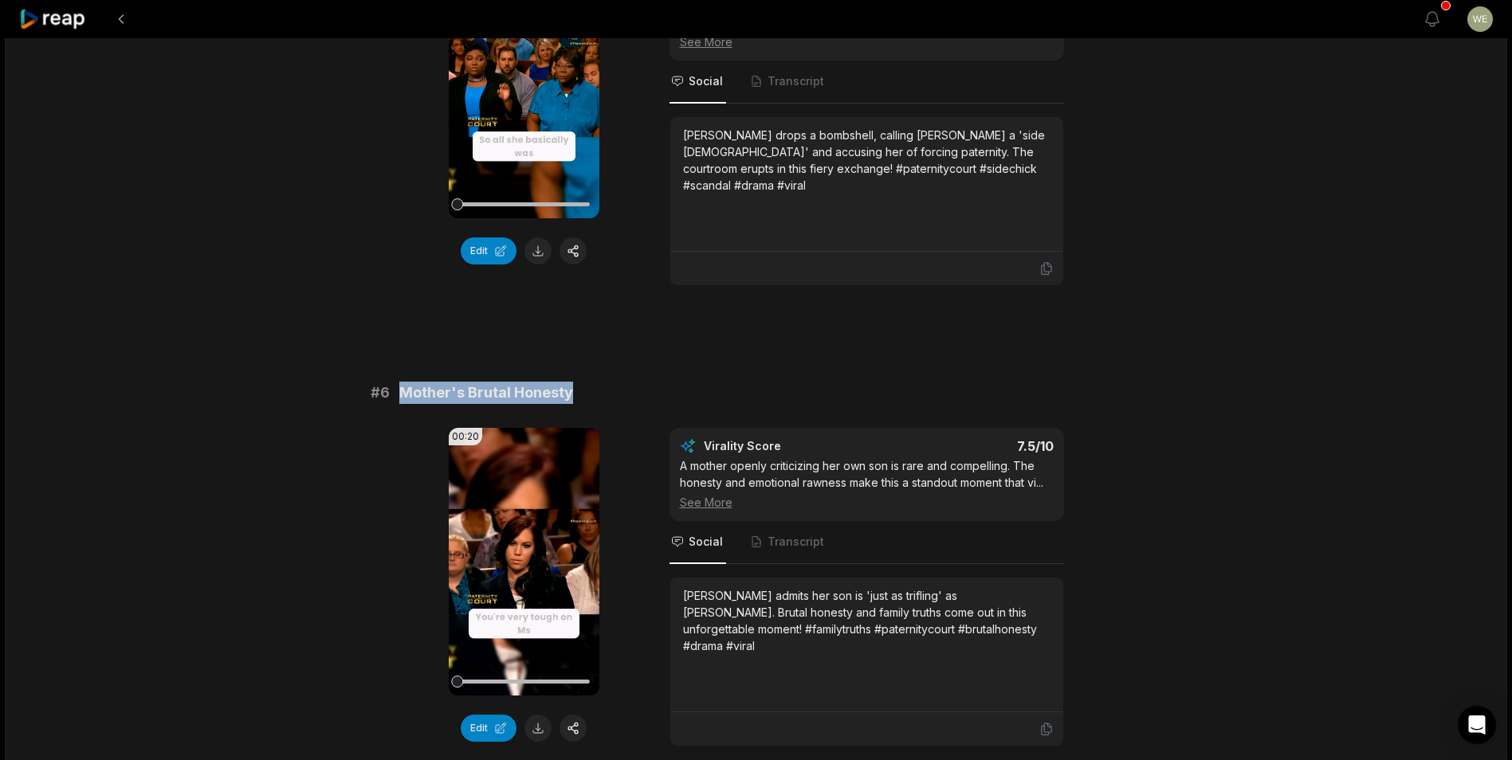
drag, startPoint x: 397, startPoint y: 375, endPoint x: 575, endPoint y: 376, distance: 178.5
click at [575, 382] on div "# 6 Mother's Brutal Honesty" at bounding box center [756, 393] width 771 height 22
drag, startPoint x: 575, startPoint y: 376, endPoint x: 516, endPoint y: 369, distance: 60.2
copy span "Mother's Brutal Honesty"
